Goal: Communication & Community: Share content

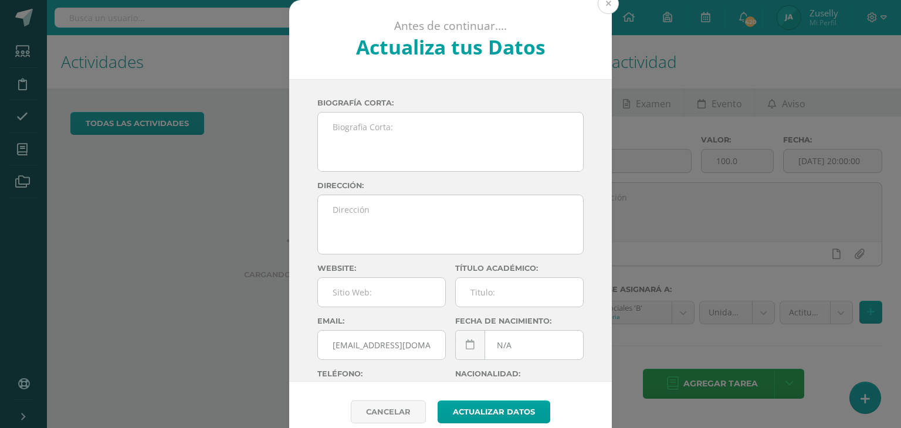
click at [604, 7] on button at bounding box center [608, 3] width 21 height 21
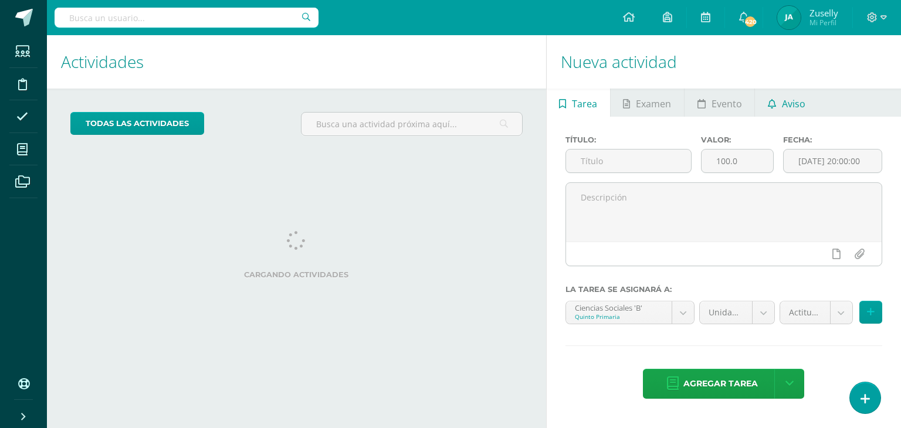
click at [796, 99] on span "Aviso" at bounding box center [793, 104] width 23 height 28
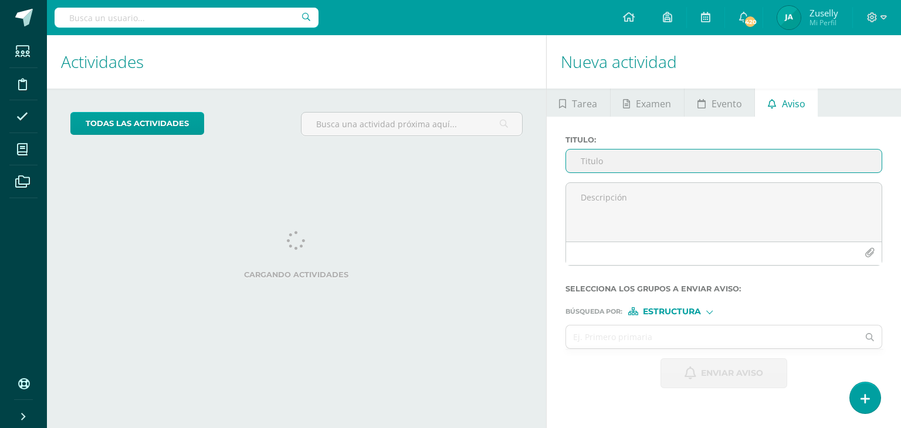
click at [621, 164] on input "Titulo :" at bounding box center [724, 161] width 316 height 23
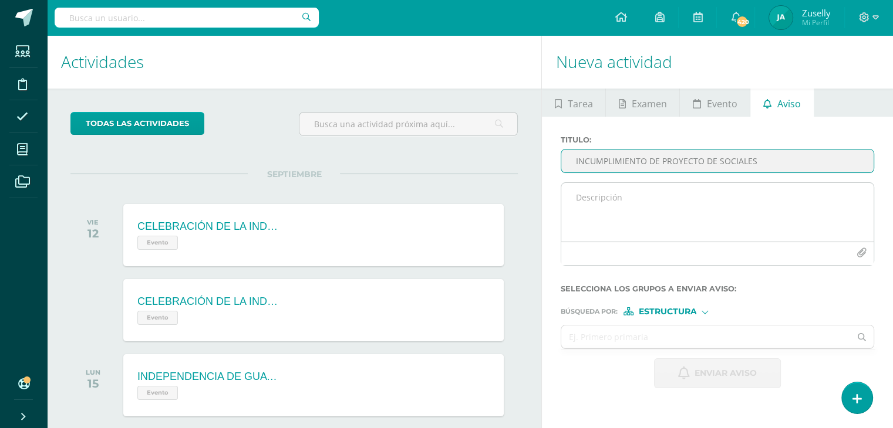
click at [593, 198] on textarea at bounding box center [717, 212] width 312 height 59
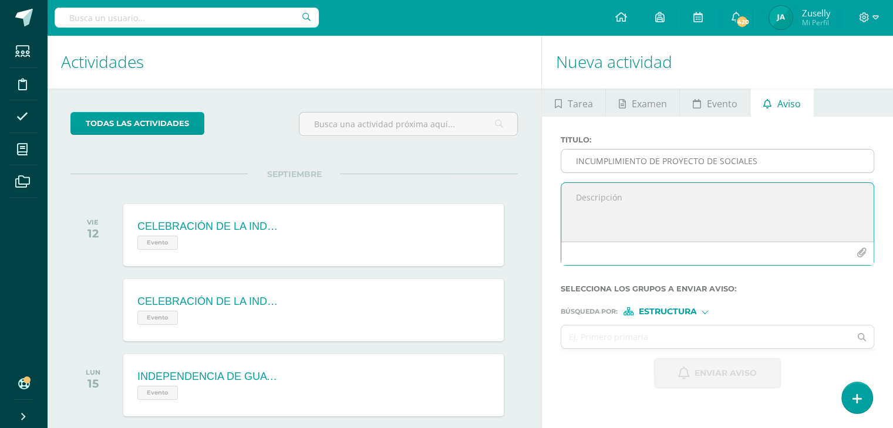
click at [761, 160] on input "INCUMPLIMIENTO DE PROYECTO DE SOCIALES" at bounding box center [717, 161] width 312 height 23
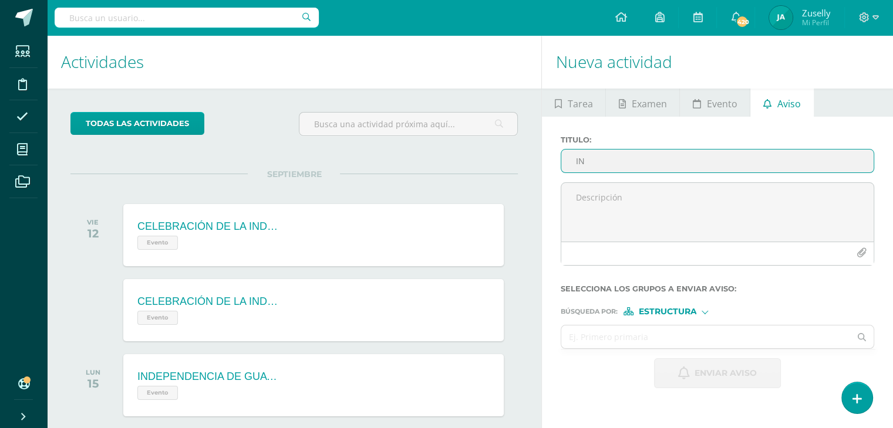
type input "I"
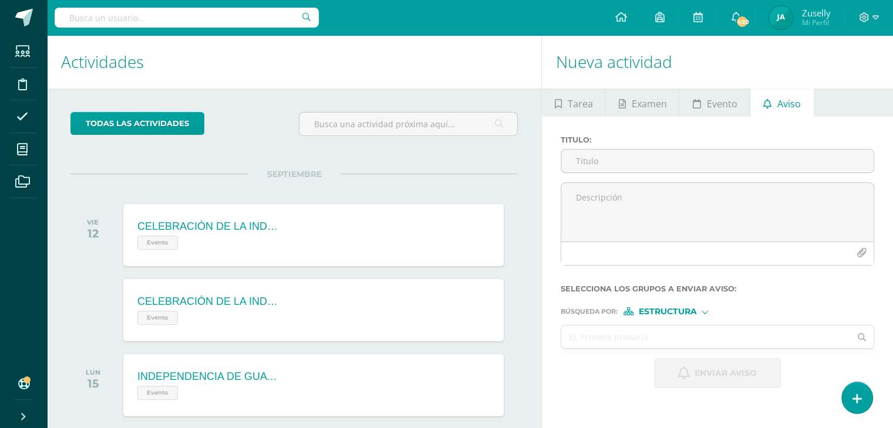
click at [784, 66] on h1 "Nueva actividad" at bounding box center [717, 61] width 323 height 53
click at [354, 66] on h1 "Actividades" at bounding box center [294, 61] width 466 height 53
